Goal: Task Accomplishment & Management: Manage account settings

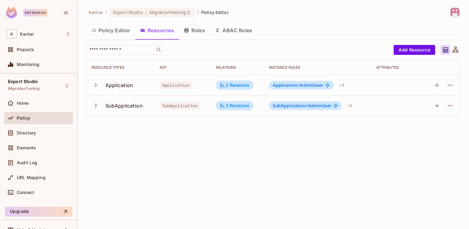
click at [95, 85] on icon "button" at bounding box center [96, 85] width 8 height 8
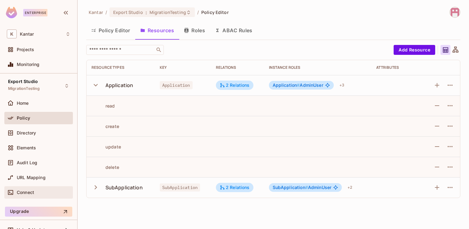
scroll to position [11, 0]
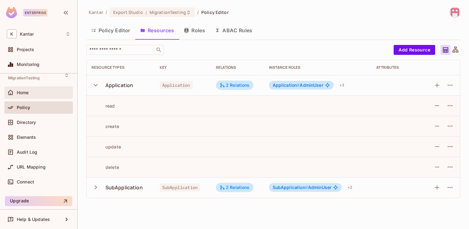
click at [22, 98] on div "Home" at bounding box center [38, 93] width 69 height 12
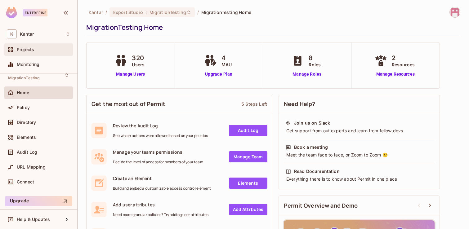
click at [37, 51] on div "Projects" at bounding box center [44, 49] width 54 height 5
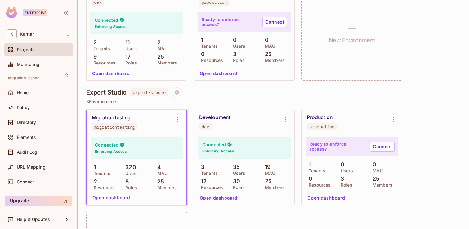
scroll to position [225, 0]
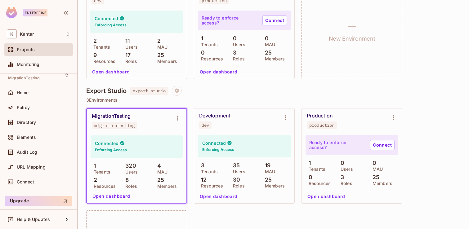
click at [110, 197] on button "Open dashboard" at bounding box center [111, 197] width 43 height 10
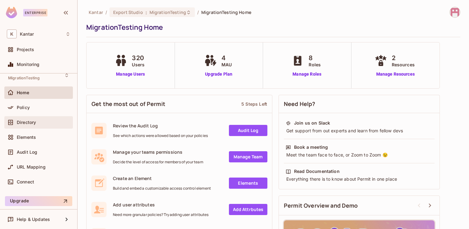
click at [31, 121] on span "Directory" at bounding box center [26, 122] width 19 height 5
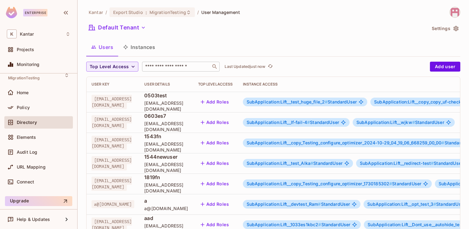
click at [170, 71] on div "​" at bounding box center [181, 67] width 78 height 10
click at [149, 47] on button "Instances" at bounding box center [139, 47] width 42 height 16
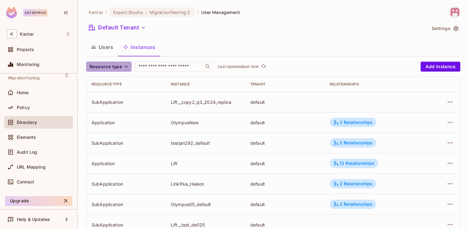
click at [127, 66] on icon "button" at bounding box center [126, 67] width 3 height 2
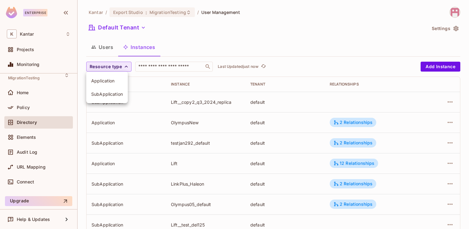
click at [116, 83] on span "Application" at bounding box center [107, 81] width 32 height 6
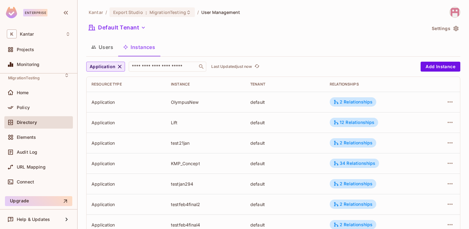
click at [120, 67] on icon "button" at bounding box center [120, 67] width 6 height 6
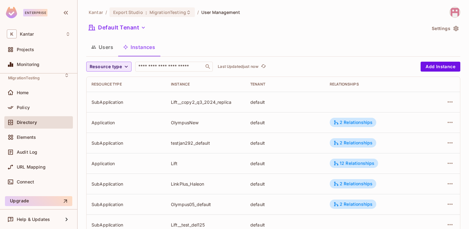
click at [126, 65] on icon "button" at bounding box center [126, 67] width 6 height 6
click at [114, 95] on span "SubApplication" at bounding box center [107, 94] width 32 height 6
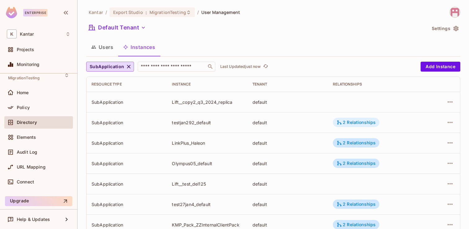
click at [365, 121] on div "2 Relationships" at bounding box center [356, 123] width 39 height 6
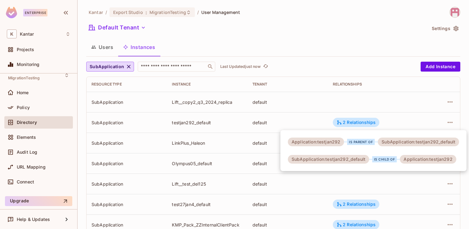
click at [329, 43] on div at bounding box center [234, 114] width 469 height 229
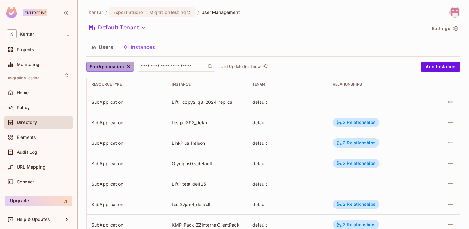
click at [129, 65] on icon "button" at bounding box center [129, 67] width 4 height 4
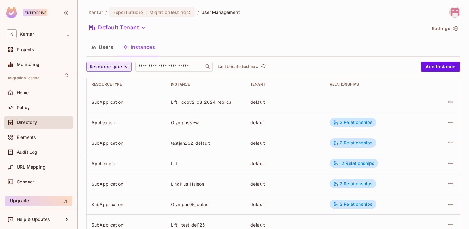
click at [125, 68] on icon "button" at bounding box center [126, 67] width 6 height 6
click at [114, 49] on div at bounding box center [234, 114] width 469 height 229
click at [104, 47] on button "Users" at bounding box center [102, 47] width 32 height 16
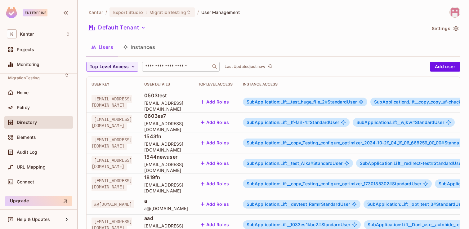
click at [164, 67] on input "text" at bounding box center [176, 67] width 65 height 6
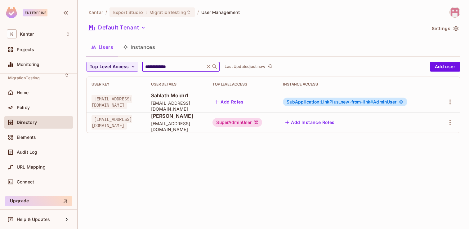
type input "**********"
click at [262, 124] on div "SuperAdminUser" at bounding box center [238, 122] width 50 height 9
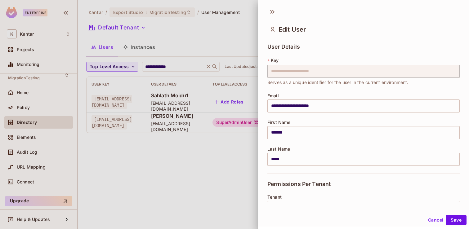
click at [174, 150] on div at bounding box center [234, 114] width 469 height 229
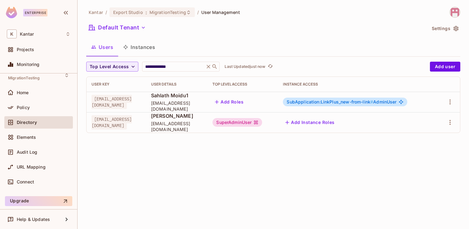
click at [262, 123] on div "SuperAdminUser" at bounding box center [238, 122] width 50 height 9
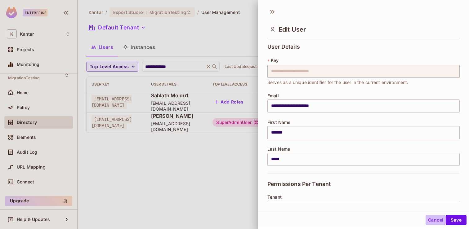
click at [435, 221] on button "Cancel" at bounding box center [436, 220] width 20 height 10
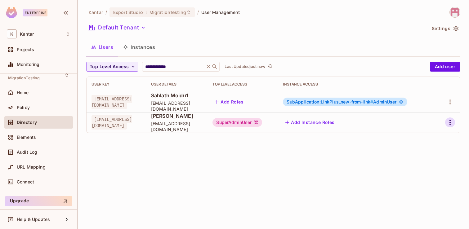
click at [449, 124] on icon "button" at bounding box center [450, 122] width 7 height 7
click at [432, 139] on li "Edit" at bounding box center [423, 137] width 55 height 14
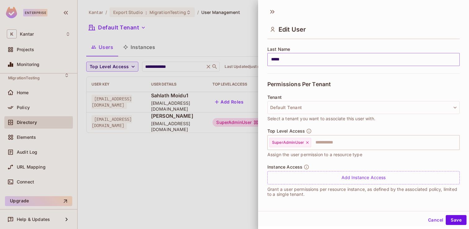
scroll to position [101, 0]
